Goal: Task Accomplishment & Management: Manage account settings

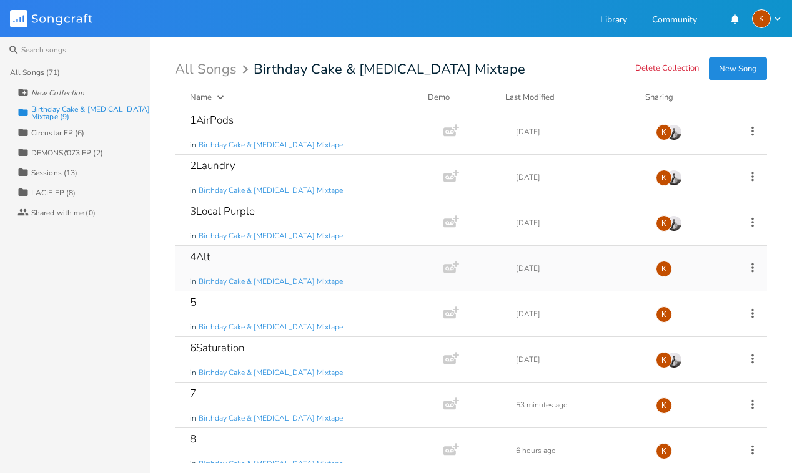
scroll to position [56, 0]
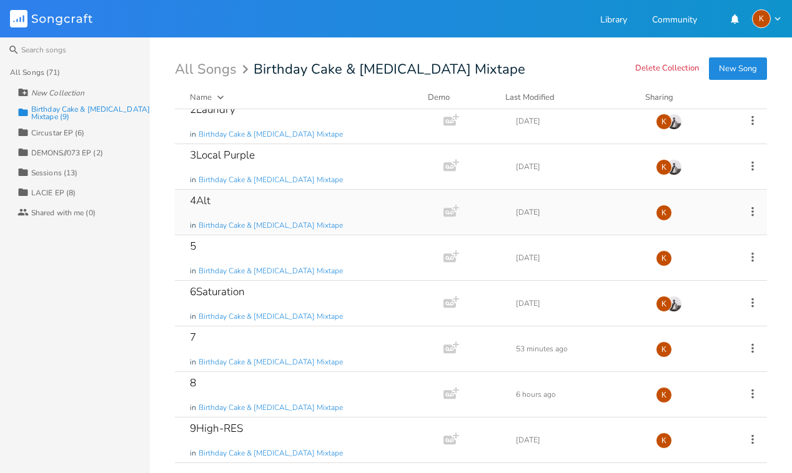
click at [746, 207] on icon at bounding box center [753, 212] width 14 height 14
click at [696, 230] on li "Edit Rename" at bounding box center [694, 230] width 100 height 21
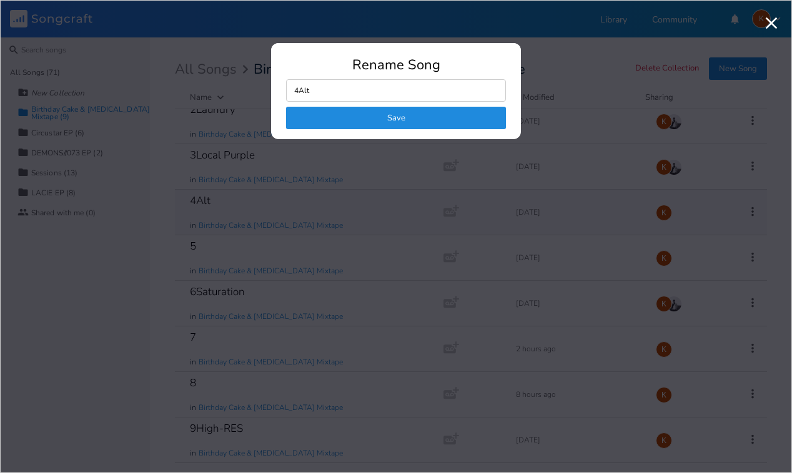
click at [386, 90] on input "4Alt" at bounding box center [396, 90] width 220 height 22
type input "4"
click at [388, 118] on button "Save" at bounding box center [396, 118] width 220 height 22
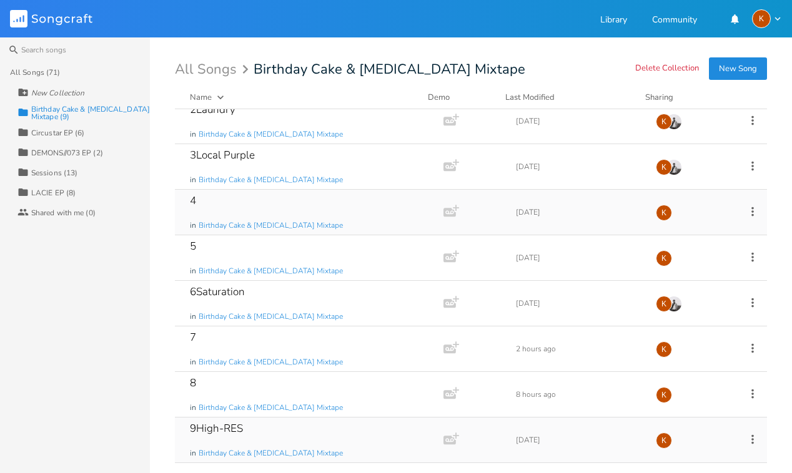
click at [746, 444] on icon at bounding box center [753, 440] width 14 height 14
click at [662, 317] on span "Edit Rename" at bounding box center [668, 320] width 39 height 9
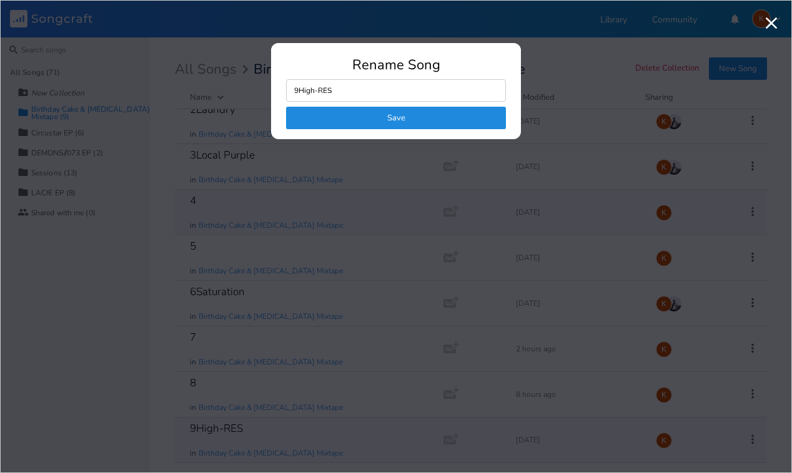
click at [317, 92] on input "9High-RES" at bounding box center [396, 90] width 220 height 22
type input "9HighRES"
click at [343, 119] on button "Save" at bounding box center [396, 118] width 220 height 22
